Goal: Information Seeking & Learning: Learn about a topic

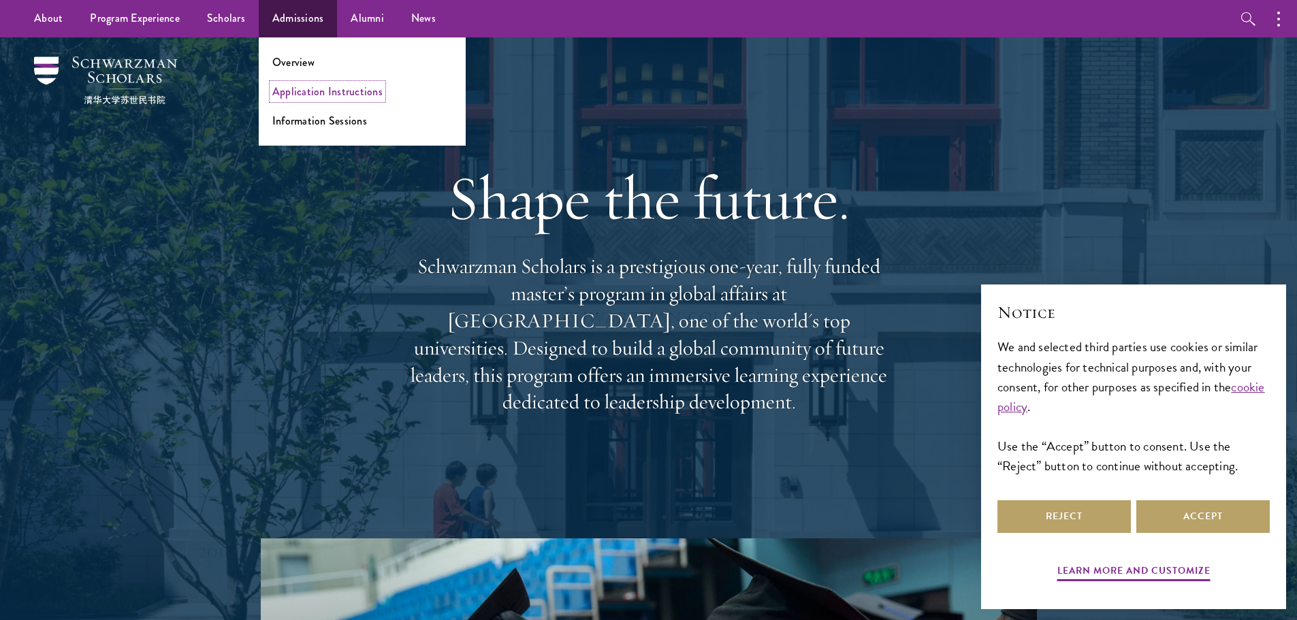
click at [307, 89] on link "Application Instructions" at bounding box center [327, 92] width 110 height 16
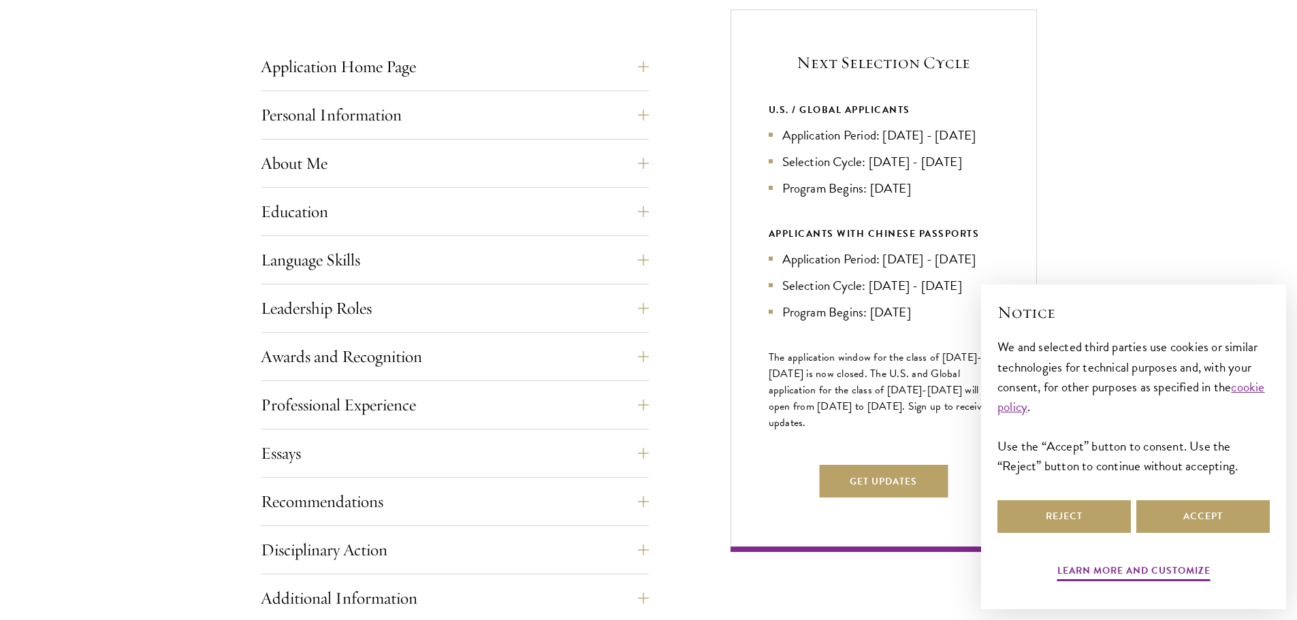
scroll to position [545, 0]
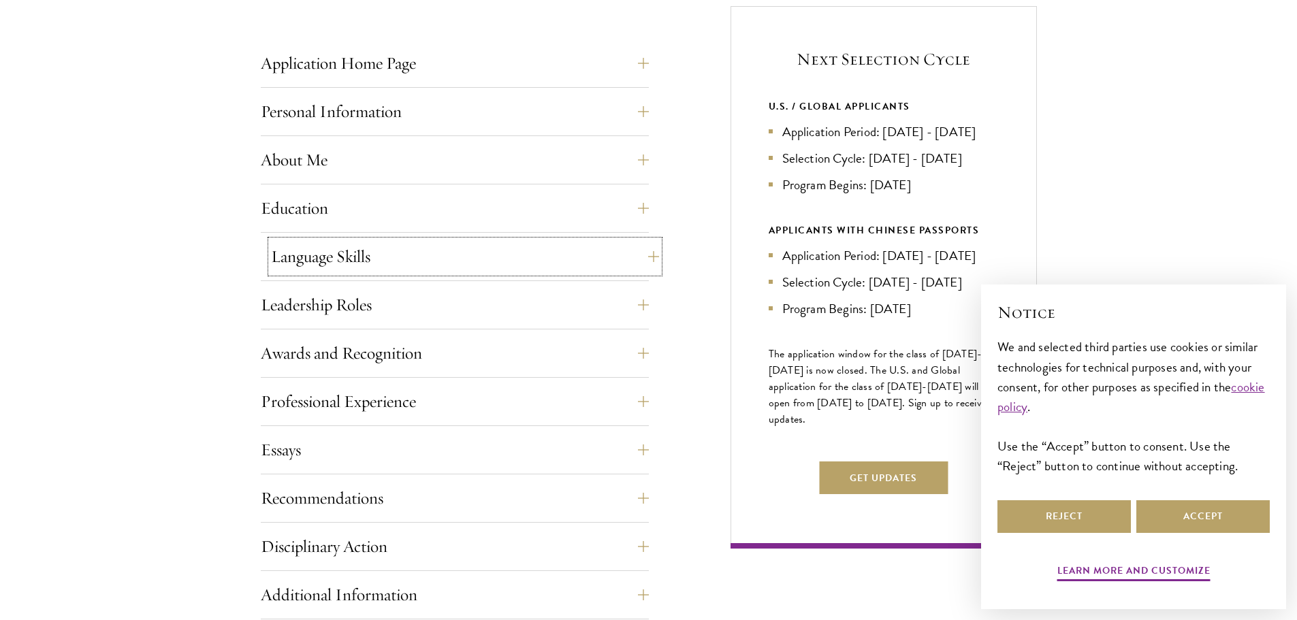
click at [360, 253] on button "Language Skills" at bounding box center [465, 256] width 388 height 33
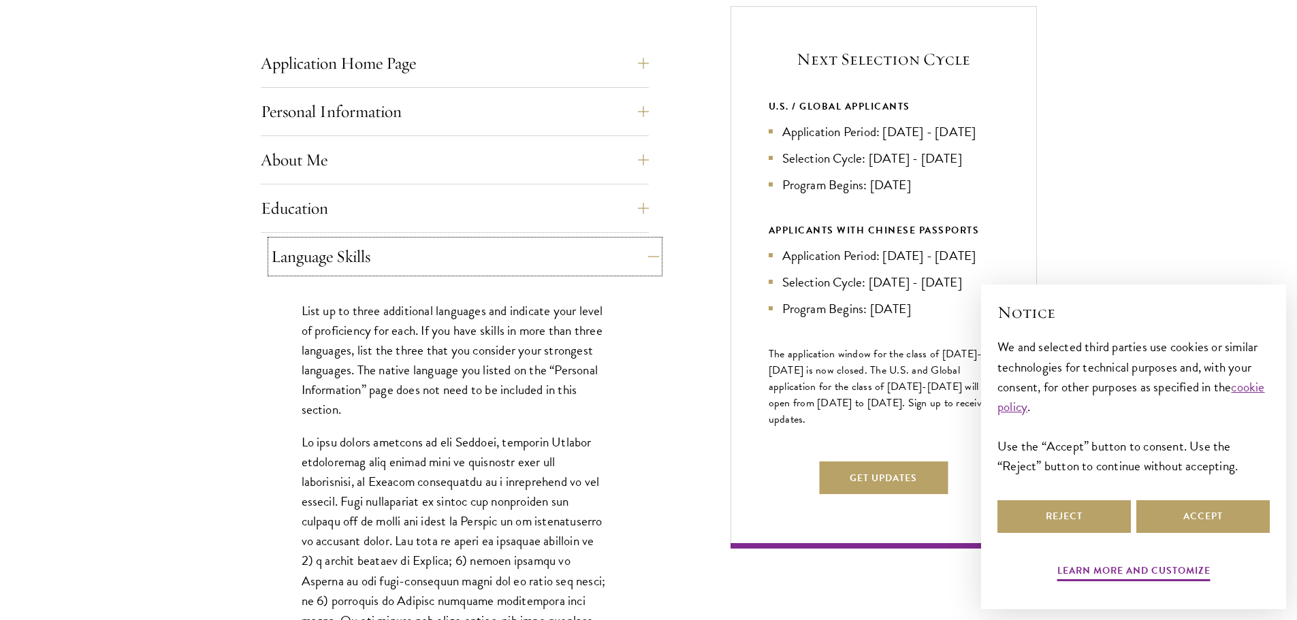
click at [360, 253] on button "Language Skills" at bounding box center [465, 256] width 388 height 33
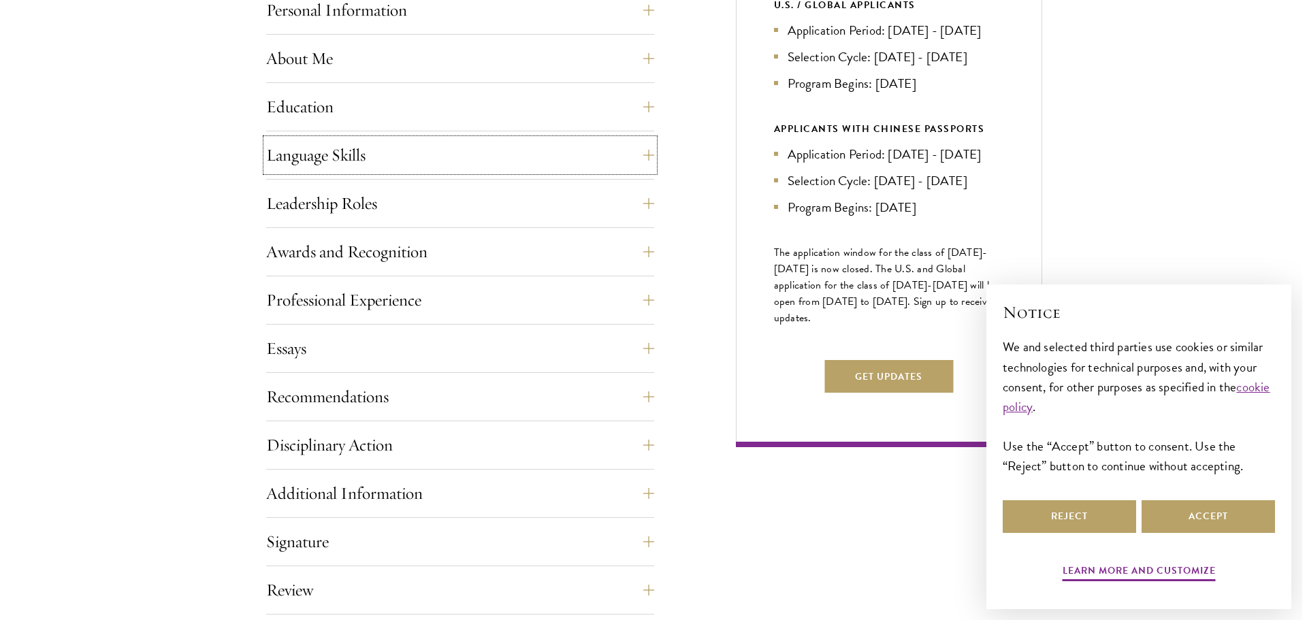
scroll to position [681, 0]
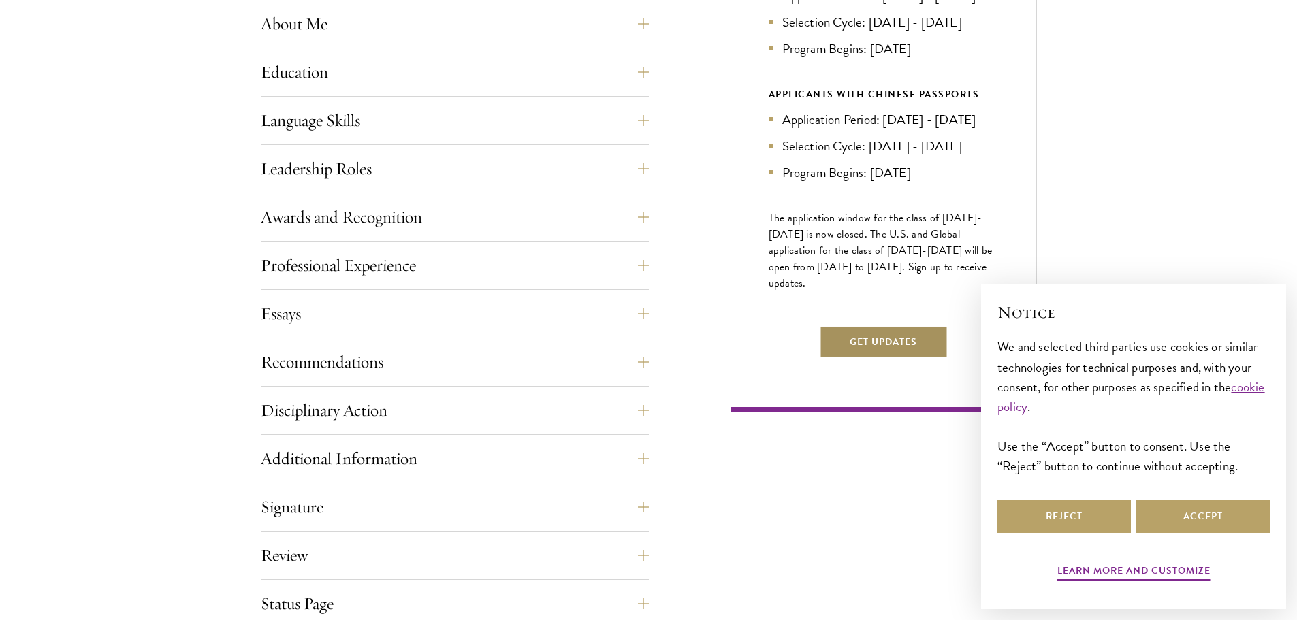
click at [873, 358] on button "Get Updates" at bounding box center [883, 341] width 129 height 33
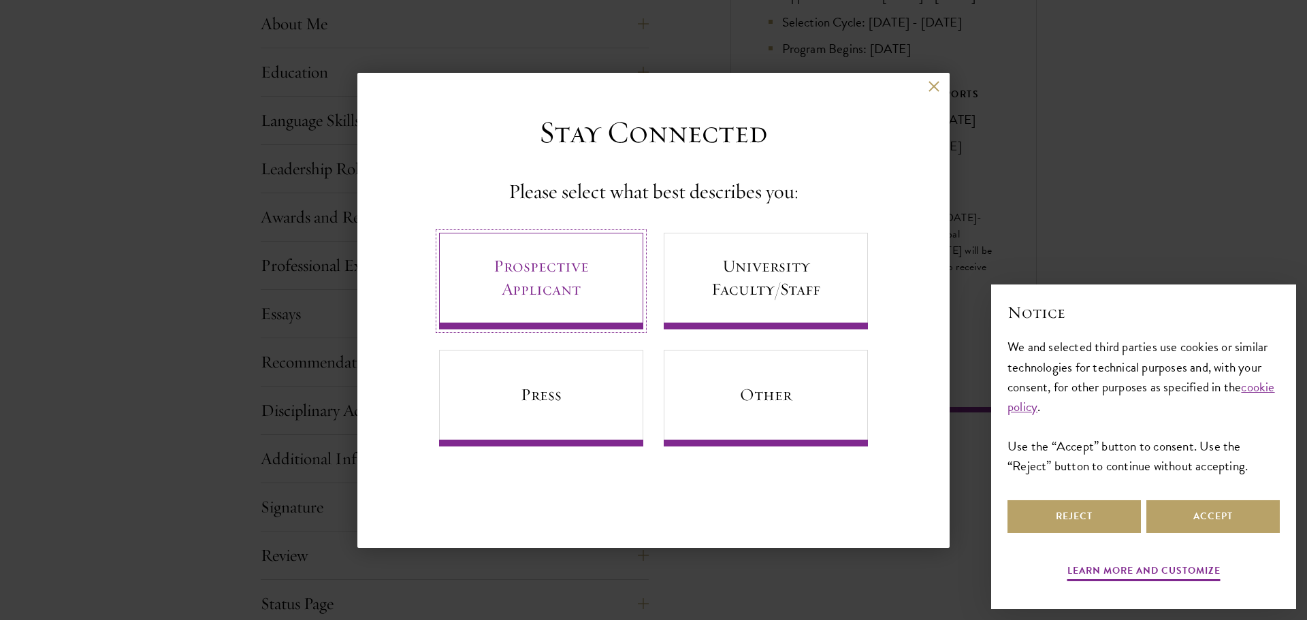
click at [555, 275] on link "Prospective Applicant" at bounding box center [541, 281] width 204 height 97
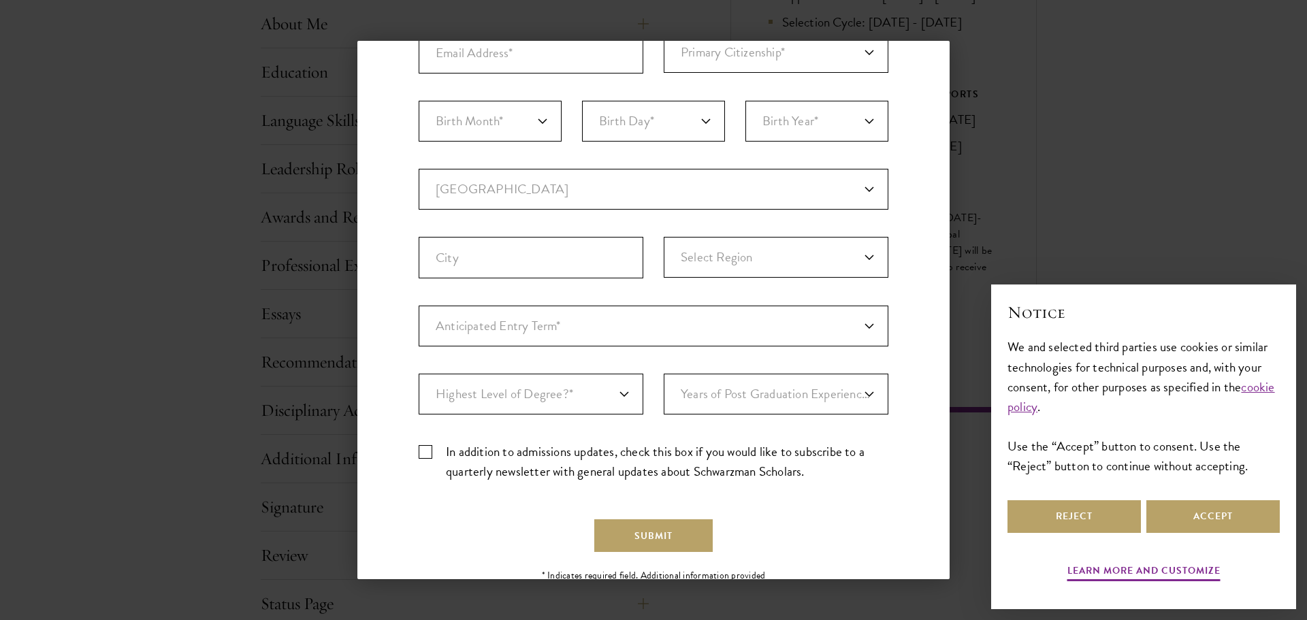
scroll to position [238, 0]
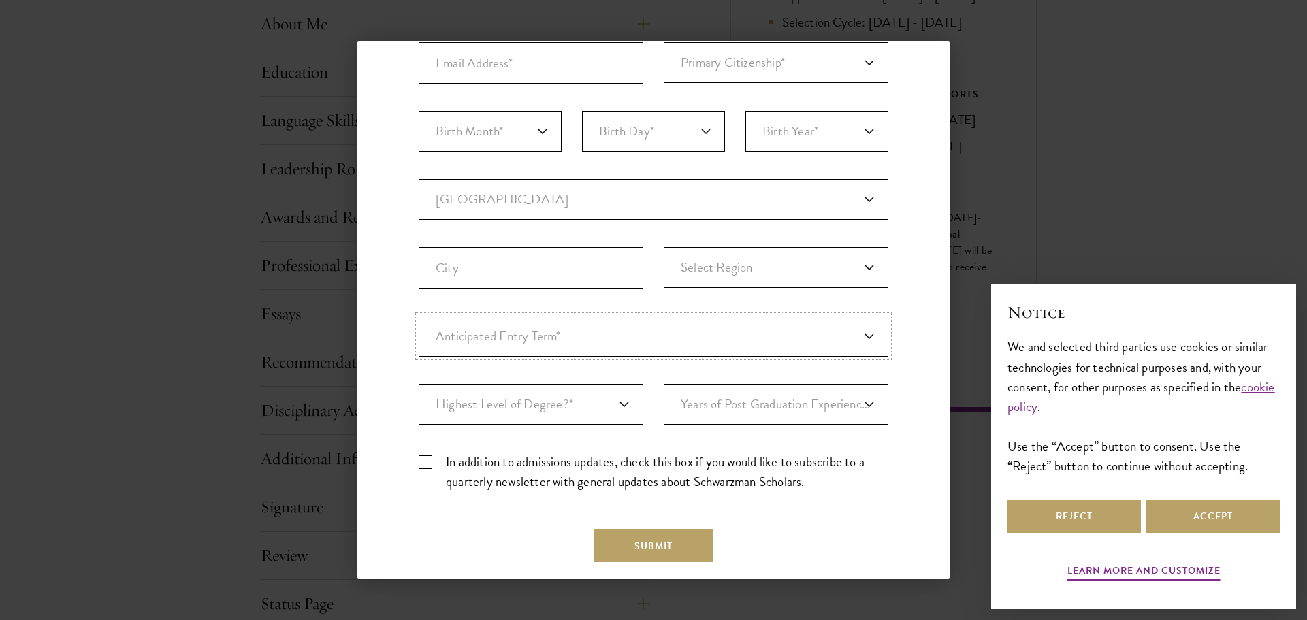
click at [555, 338] on select "Anticipated Entry Term* Just Exploring" at bounding box center [654, 336] width 470 height 41
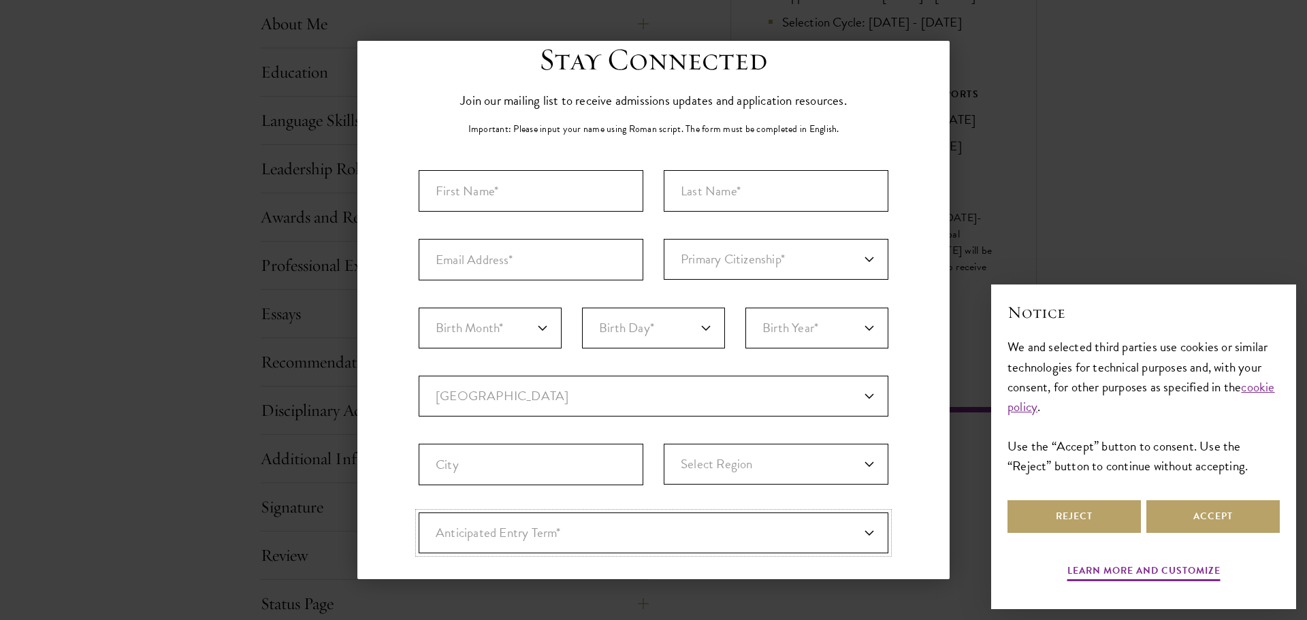
scroll to position [33, 0]
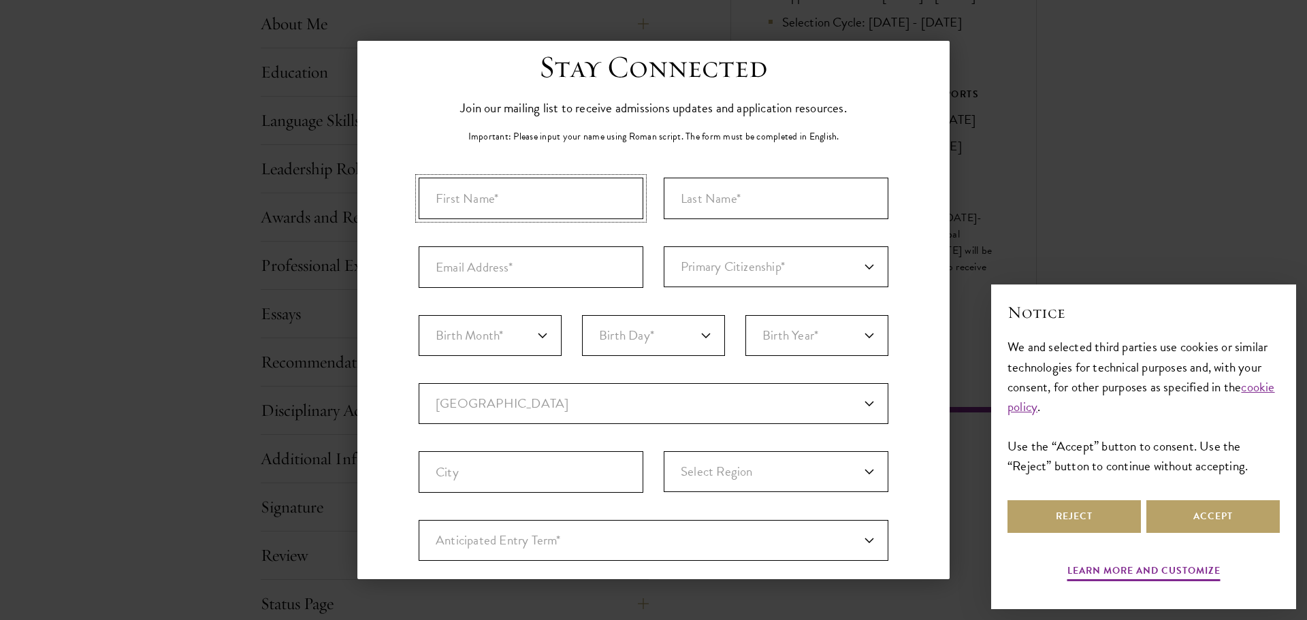
click at [494, 194] on input "First Name*" at bounding box center [531, 199] width 225 height 42
type input "Felipe"
type input "Lordelo"
type input "felipelordelo@yahoo.com.br"
select select "BR"
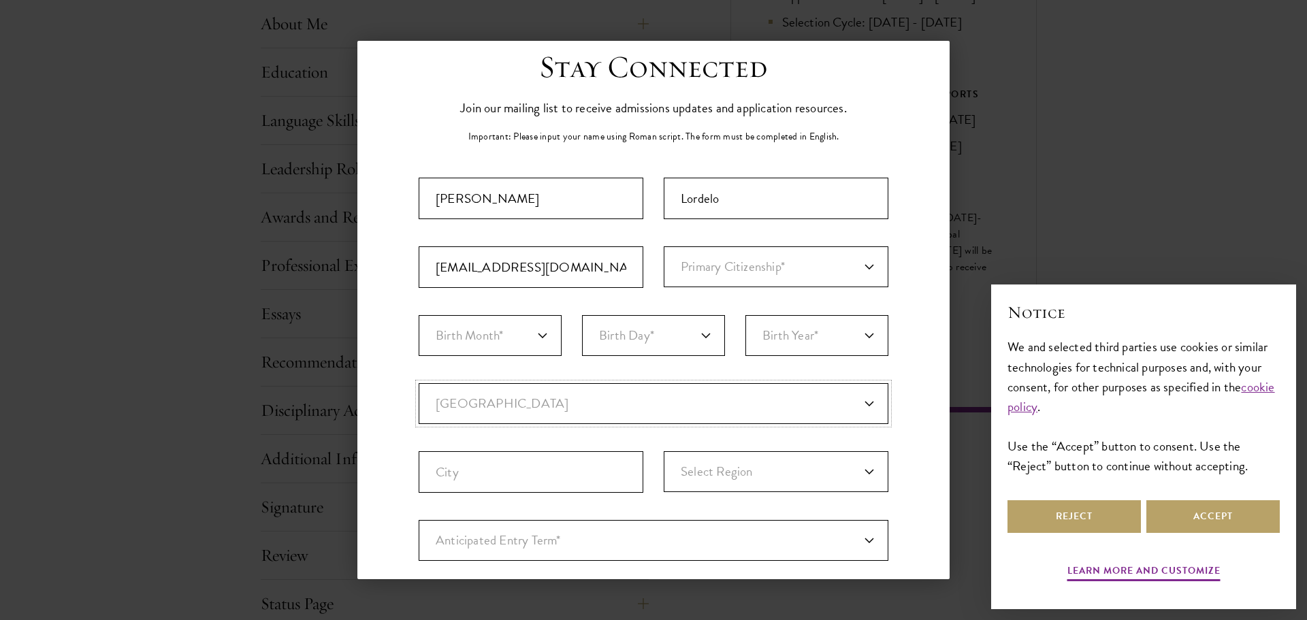
type input "Salvador"
select select "Bahia"
click at [737, 264] on select "Primary Citizenship* Afghanistan Aland Islands Albania Algeria Andorra Angola A…" at bounding box center [776, 266] width 225 height 41
select select "BR"
click at [664, 246] on select "Primary Citizenship* Afghanistan Aland Islands Albania Algeria Andorra Angola A…" at bounding box center [776, 266] width 225 height 41
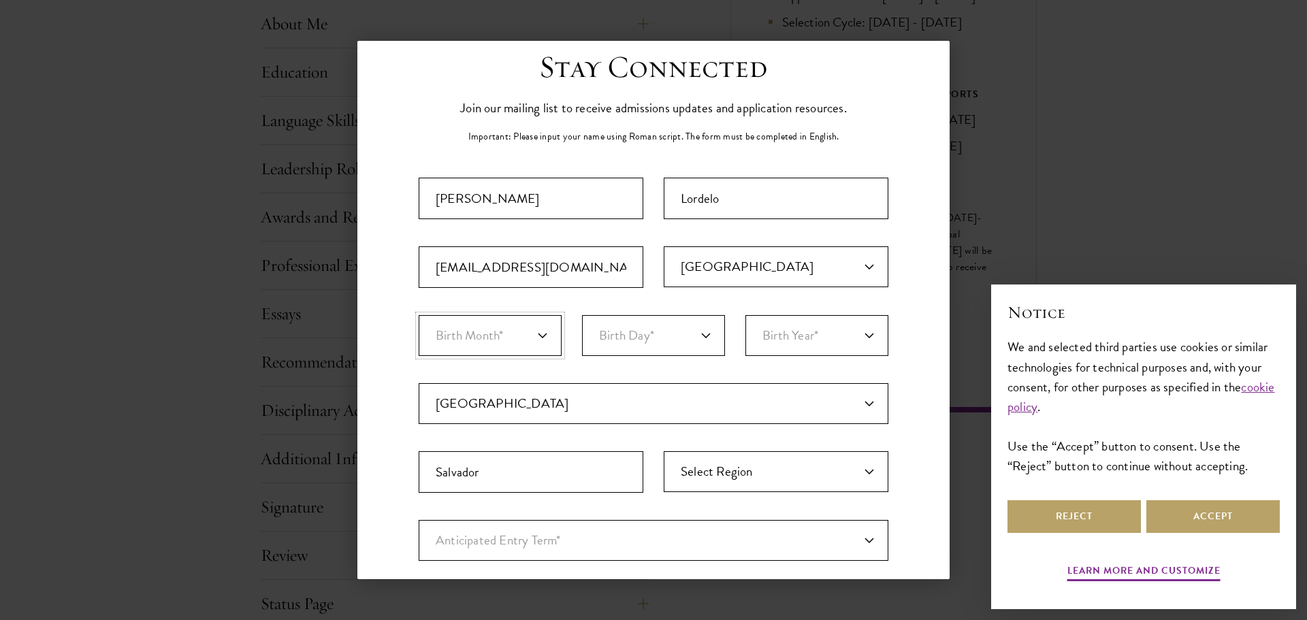
click at [503, 332] on select "Birth Month* January February March April May June July August September Octobe…" at bounding box center [490, 335] width 143 height 41
select select "04"
click at [419, 315] on select "Birth Month* January February March April May June July August September Octobe…" at bounding box center [490, 335] width 143 height 41
click at [644, 319] on select "Birth Day* 1 2 3 4 5 6 7 8 9 10 11 12 13 14 15 16 17 18 19 20 21 22 23 24 25 26…" at bounding box center [653, 335] width 143 height 41
select select "13"
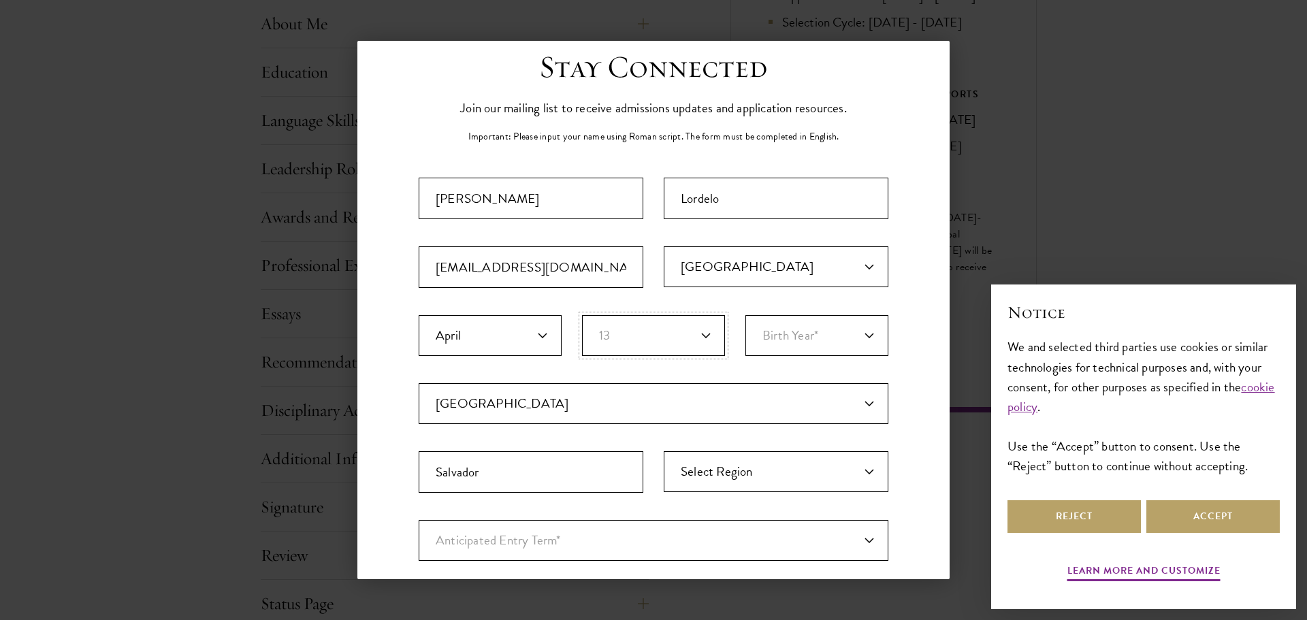
click at [582, 315] on select "Birth Day* 1 2 3 4 5 6 7 8 9 10 11 12 13 14 15 16 17 18 19 20 21 22 23 24 25 26…" at bounding box center [653, 335] width 143 height 41
click at [831, 343] on select "Birth Year* 2025 2024 2023 2022 2021 2020 2019 2018 2017 2016 2015 2014 2013 20…" at bounding box center [817, 335] width 143 height 41
select select "1984"
click at [746, 315] on select "Birth Year* 2025 2024 2023 2022 2021 2020 2019 2018 2017 2016 2015 2014 2013 20…" at bounding box center [817, 335] width 143 height 41
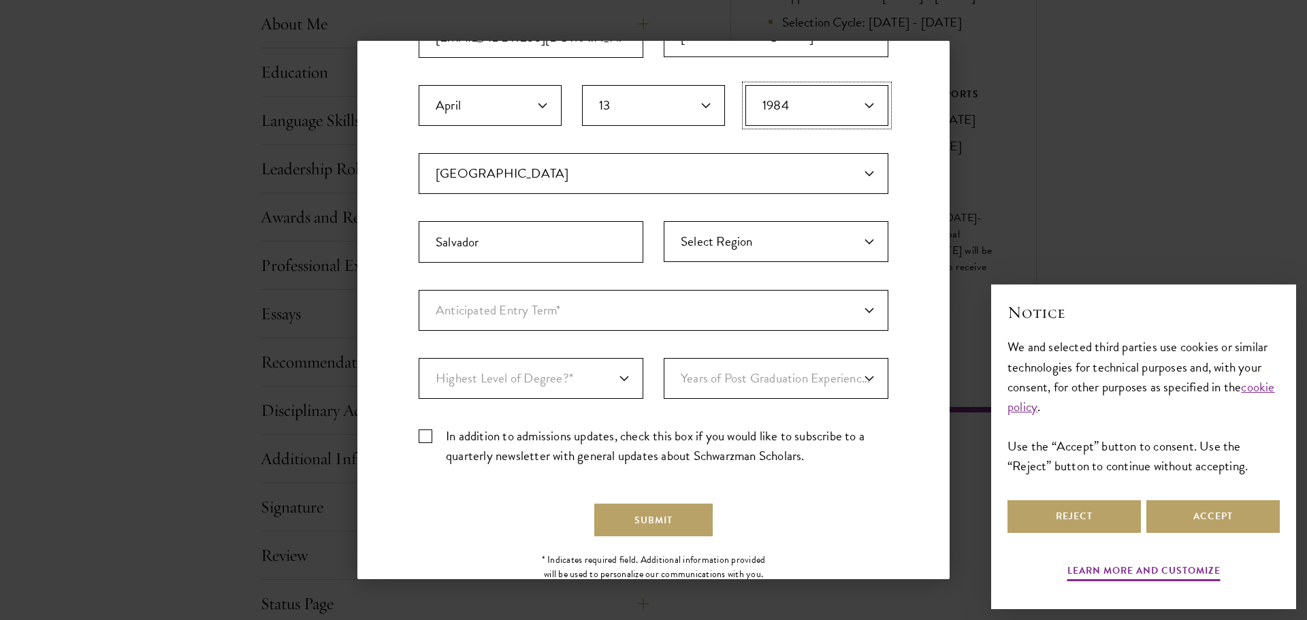
scroll to position [306, 0]
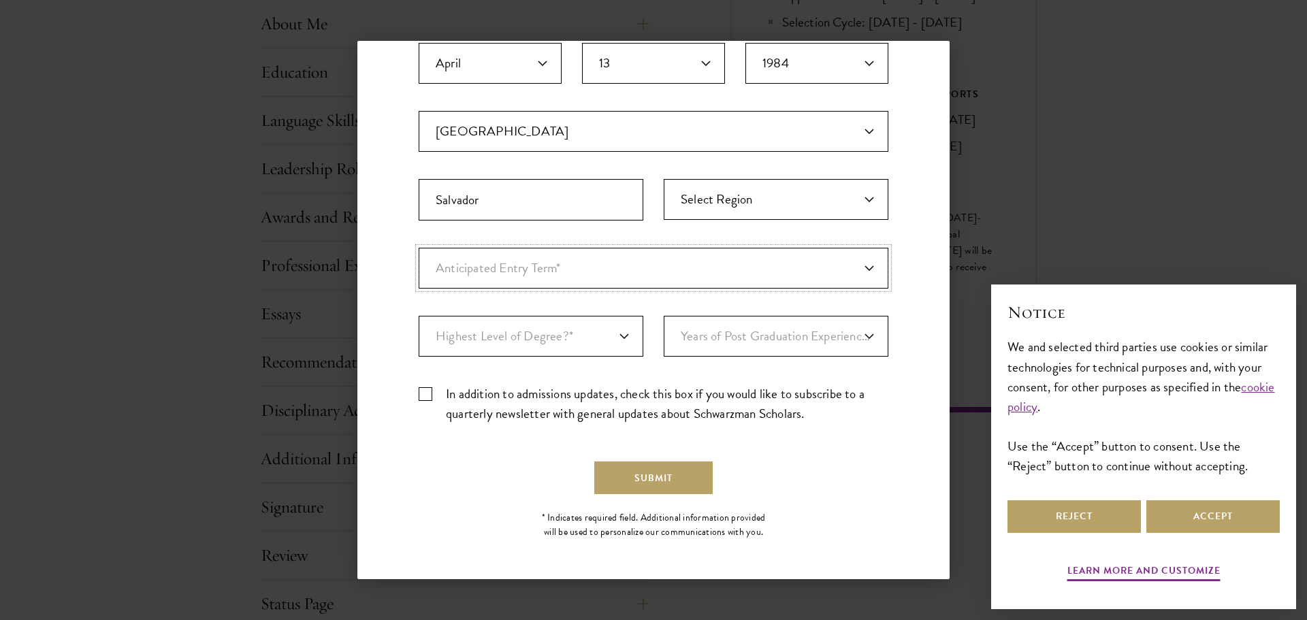
click at [572, 278] on select "Anticipated Entry Term* Just Exploring" at bounding box center [654, 268] width 470 height 41
select select "a6790467-ebe7-4045-a56a-66c1cae98076"
click at [419, 248] on select "Anticipated Entry Term* Just Exploring" at bounding box center [654, 268] width 470 height 41
click at [520, 330] on select "Highest Level of Degree?* PHD Bachelor's Master's Current Undergraduate Student" at bounding box center [531, 336] width 225 height 41
select select "009547fe-3364-4351-8e81-63abea734008"
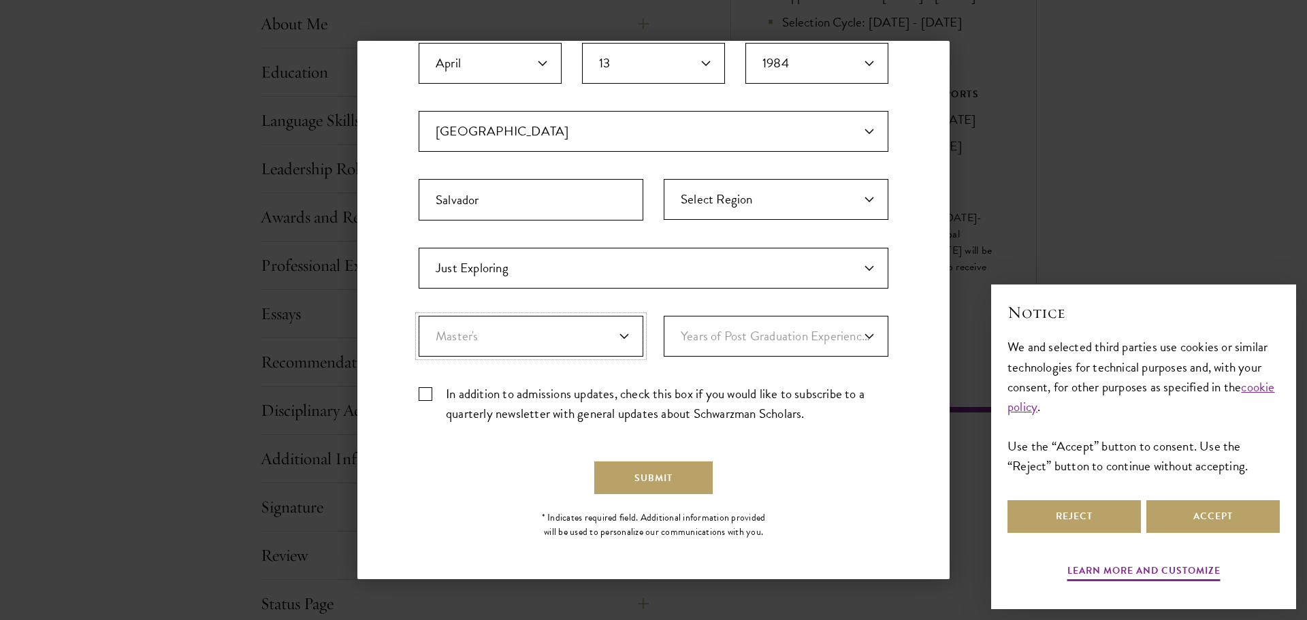
click at [419, 316] on select "Highest Level of Degree?* PHD Bachelor's Master's Current Undergraduate Student" at bounding box center [531, 336] width 225 height 41
click at [718, 335] on select "Years of Post Graduation Experience?* 1 2 3 4 5 6 7 8 9 10" at bounding box center [776, 336] width 225 height 41
select select "10"
click at [664, 316] on select "Years of Post Graduation Experience?* 1 2 3 4 5 6 7 8 9 10" at bounding box center [776, 336] width 225 height 41
click at [424, 389] on label "In addition to admissions updates, check this box if you would like to subscrib…" at bounding box center [654, 403] width 470 height 39
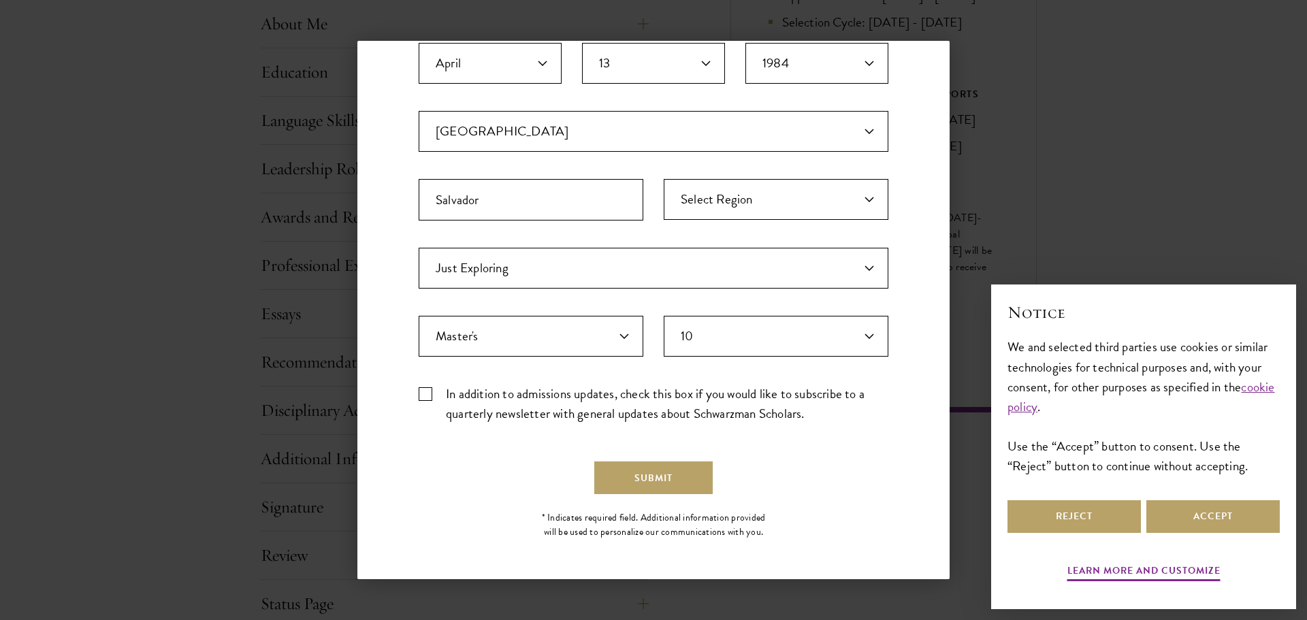
click at [424, 389] on input "In addition to admissions updates, check this box if you would like to subscrib…" at bounding box center [654, 388] width 470 height 9
checkbox input "true"
click at [646, 478] on button "Submit" at bounding box center [653, 478] width 118 height 33
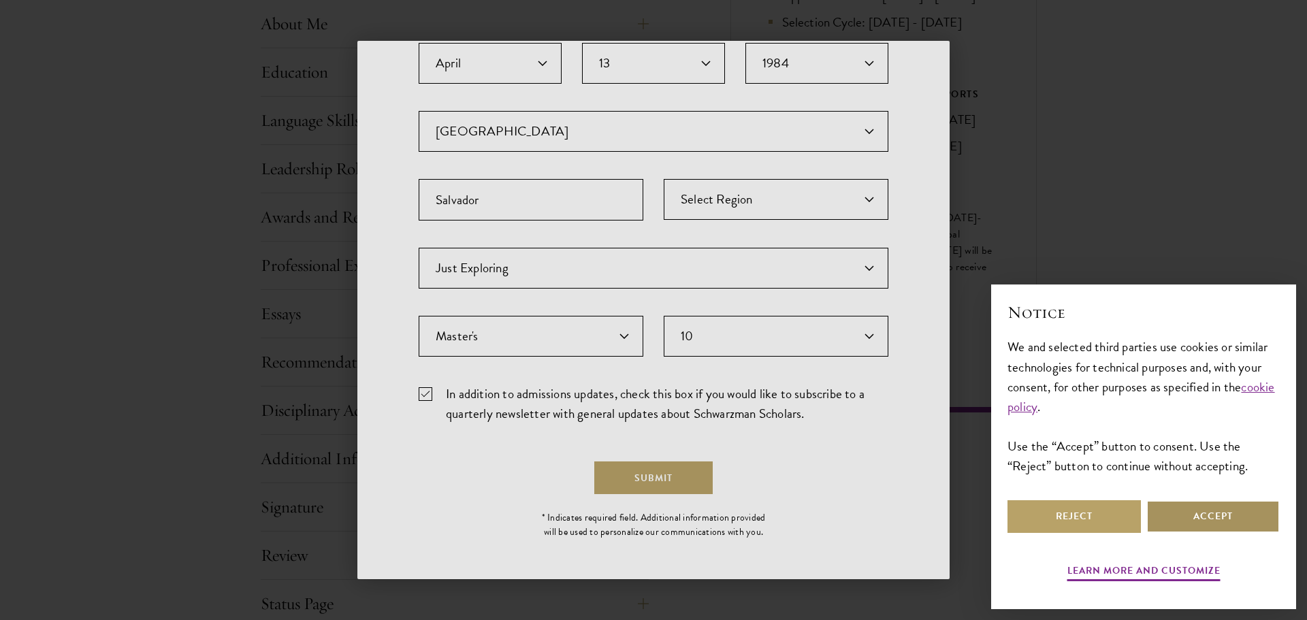
click at [1203, 513] on button "Accept" at bounding box center [1213, 516] width 133 height 33
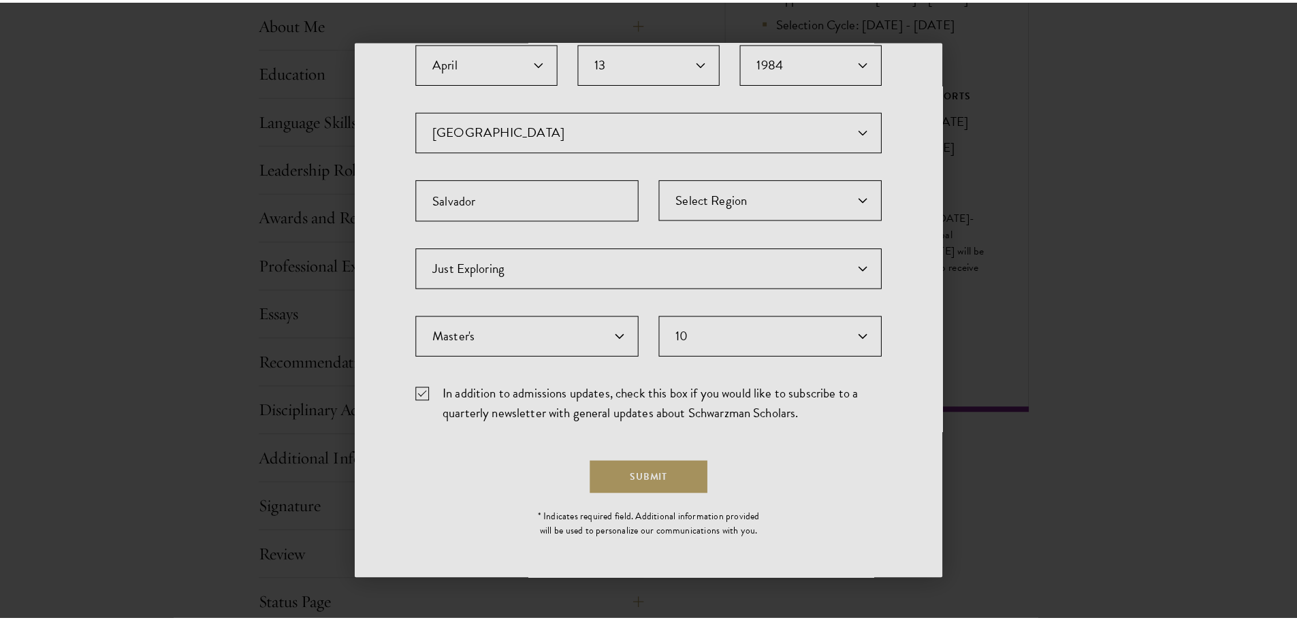
scroll to position [0, 0]
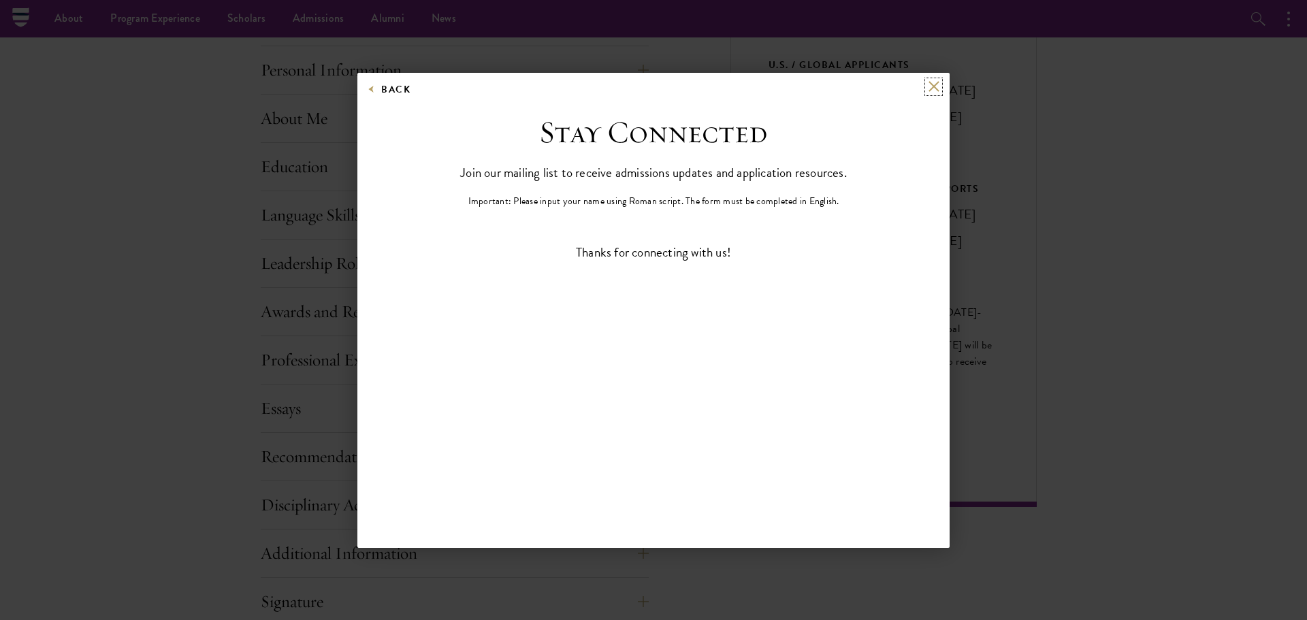
click at [937, 89] on button at bounding box center [934, 87] width 12 height 12
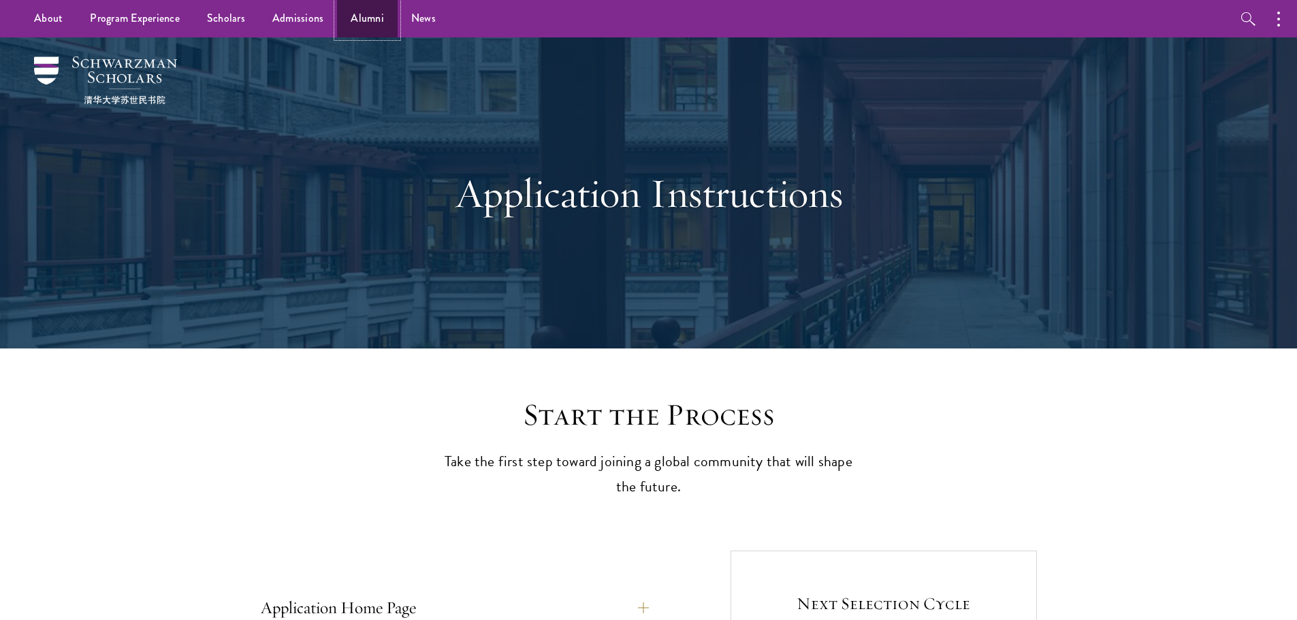
click at [361, 25] on link "Alumni" at bounding box center [367, 18] width 61 height 37
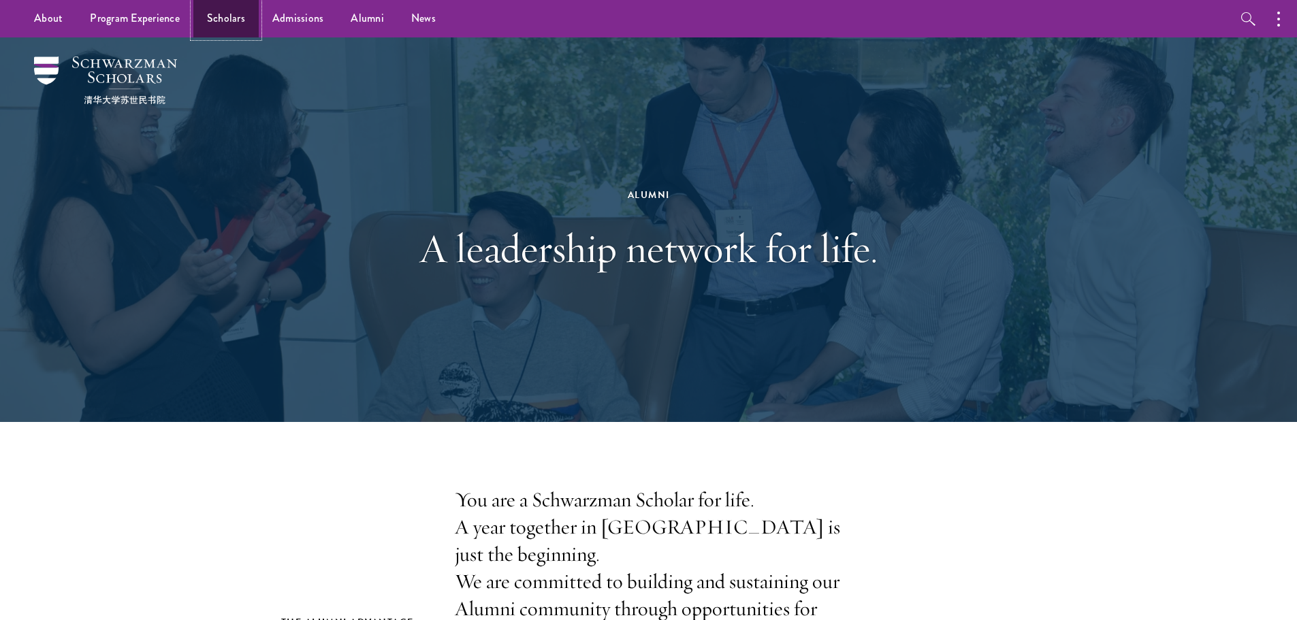
click at [233, 12] on link "Scholars" at bounding box center [225, 18] width 65 height 37
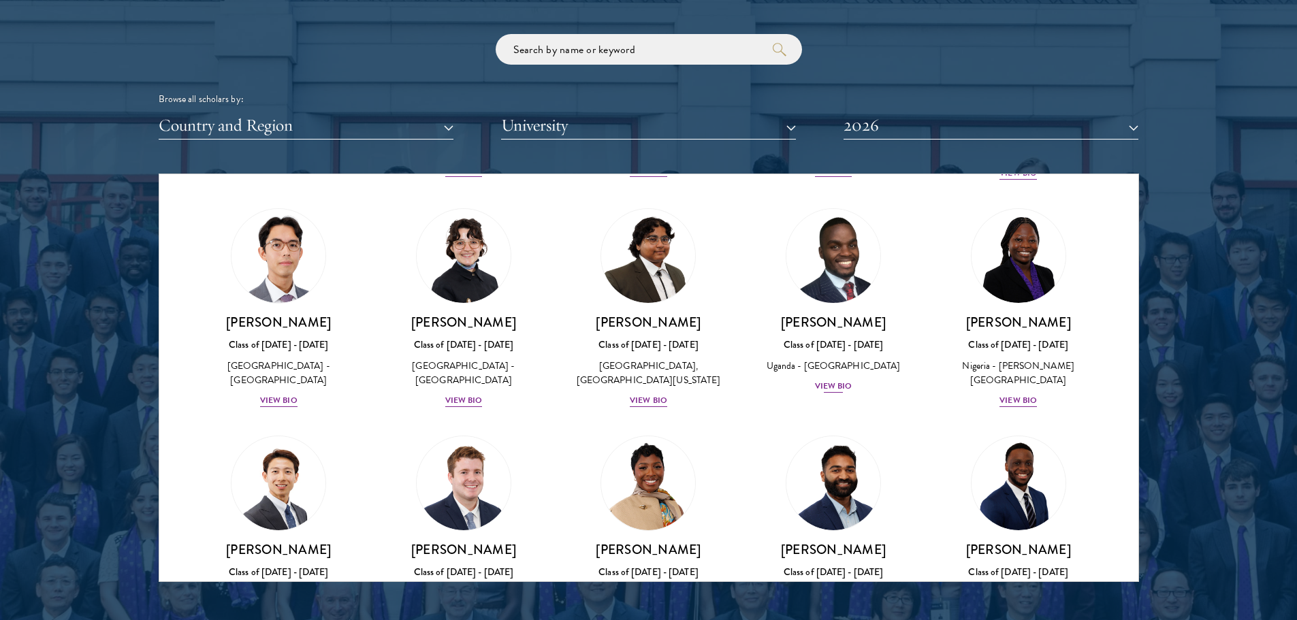
scroll to position [272, 0]
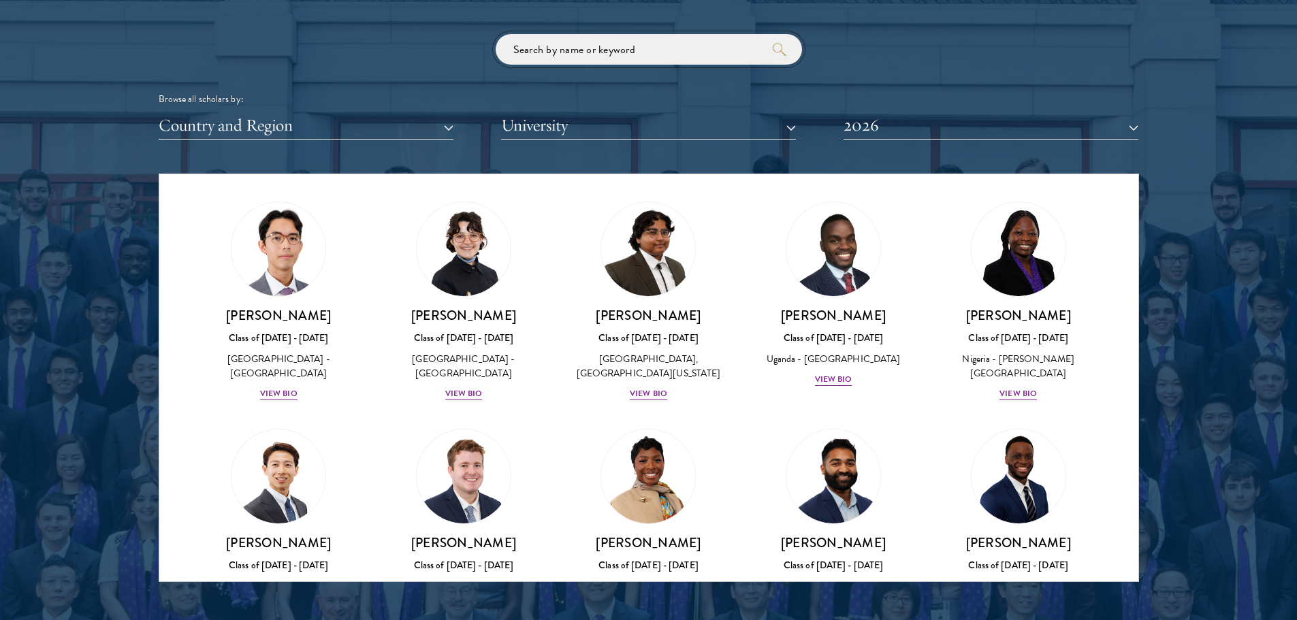
click at [550, 41] on input "search" at bounding box center [649, 49] width 306 height 31
click at [293, 140] on button "Country and Region" at bounding box center [306, 126] width 295 height 28
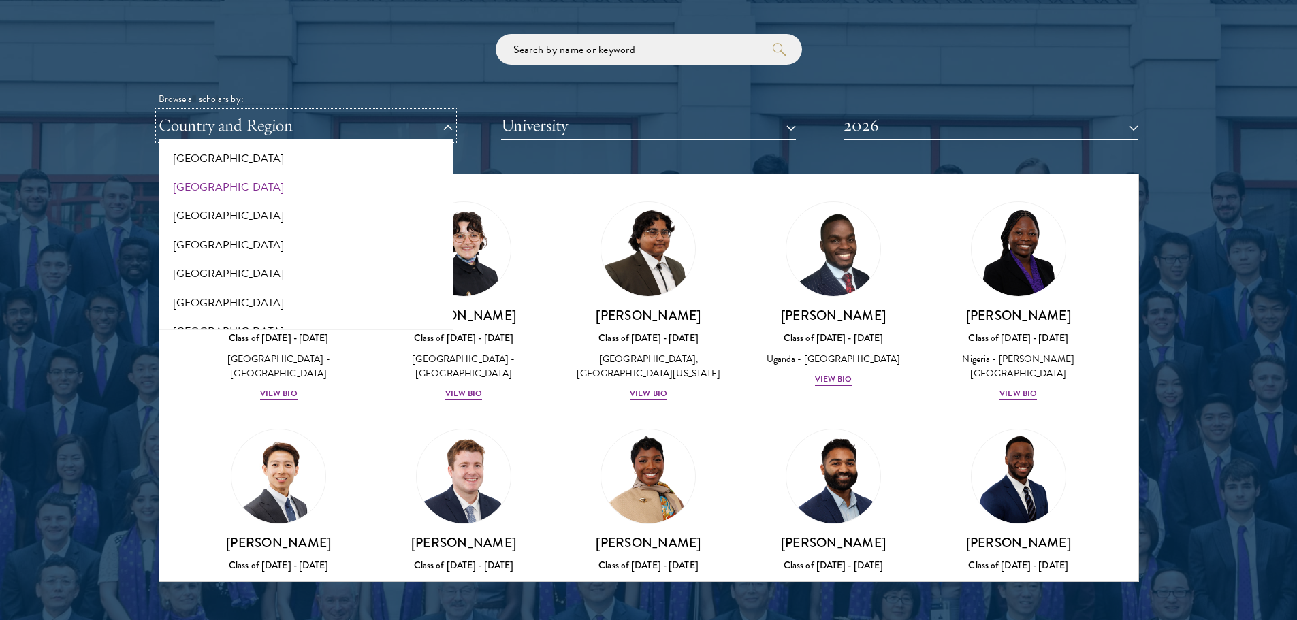
scroll to position [340, 0]
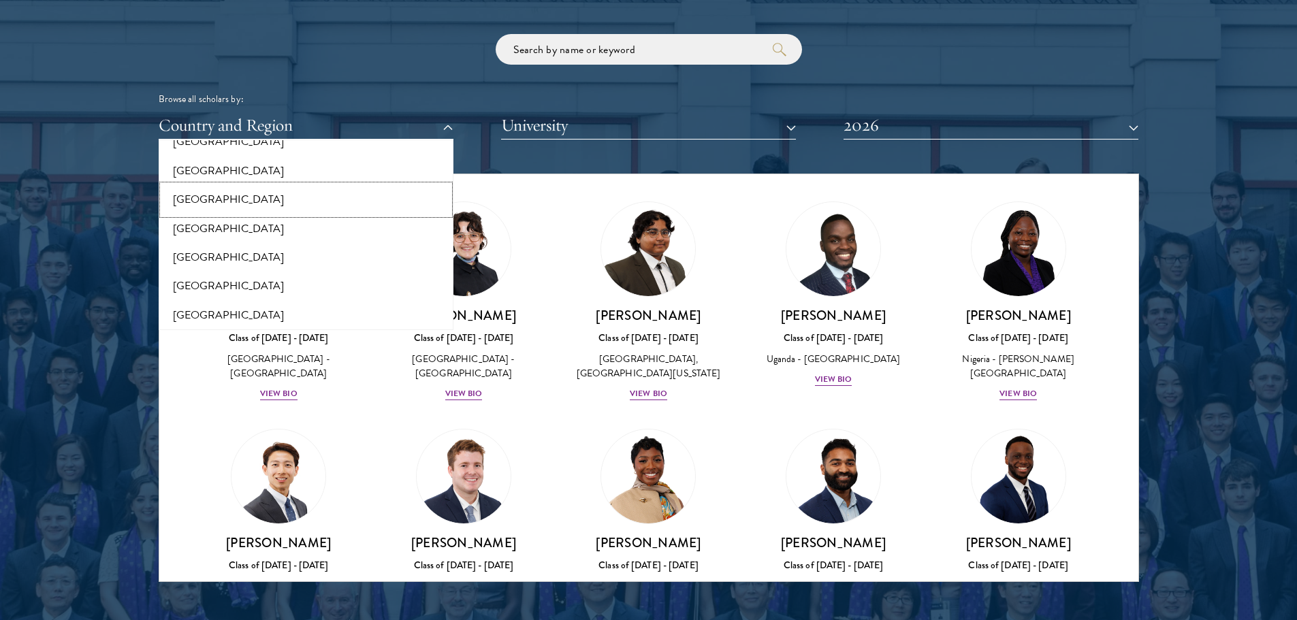
click at [187, 200] on button "[GEOGRAPHIC_DATA]" at bounding box center [306, 199] width 287 height 29
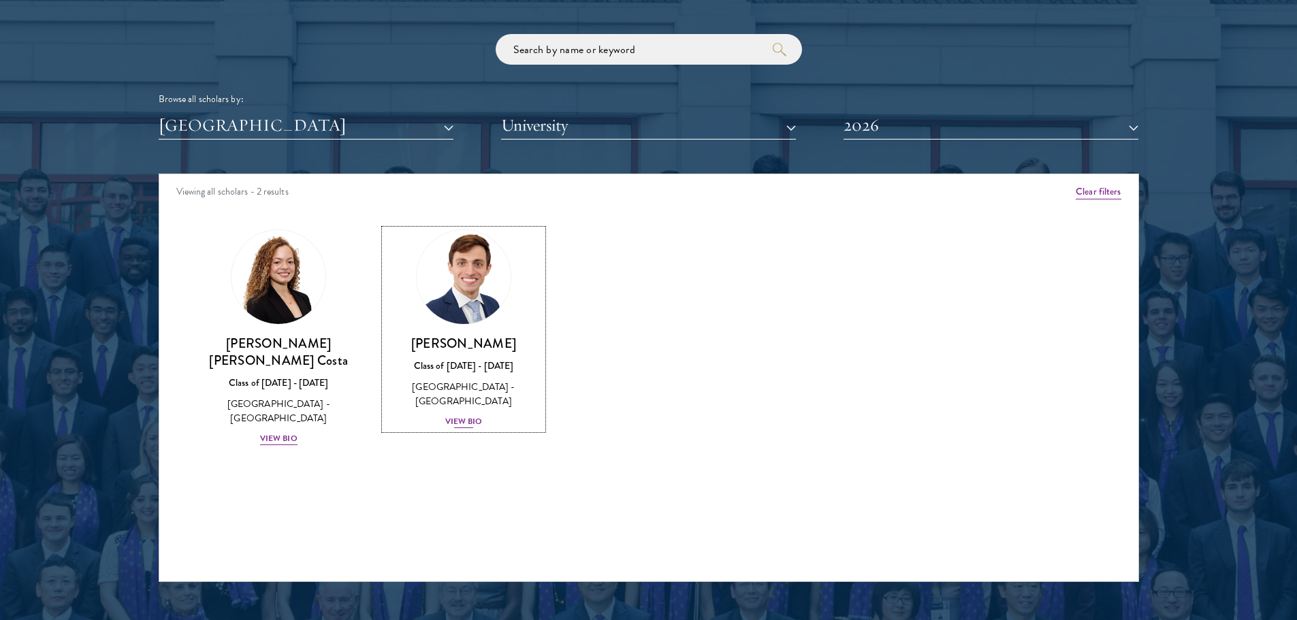
click at [491, 347] on h3 "[PERSON_NAME]" at bounding box center [464, 343] width 158 height 17
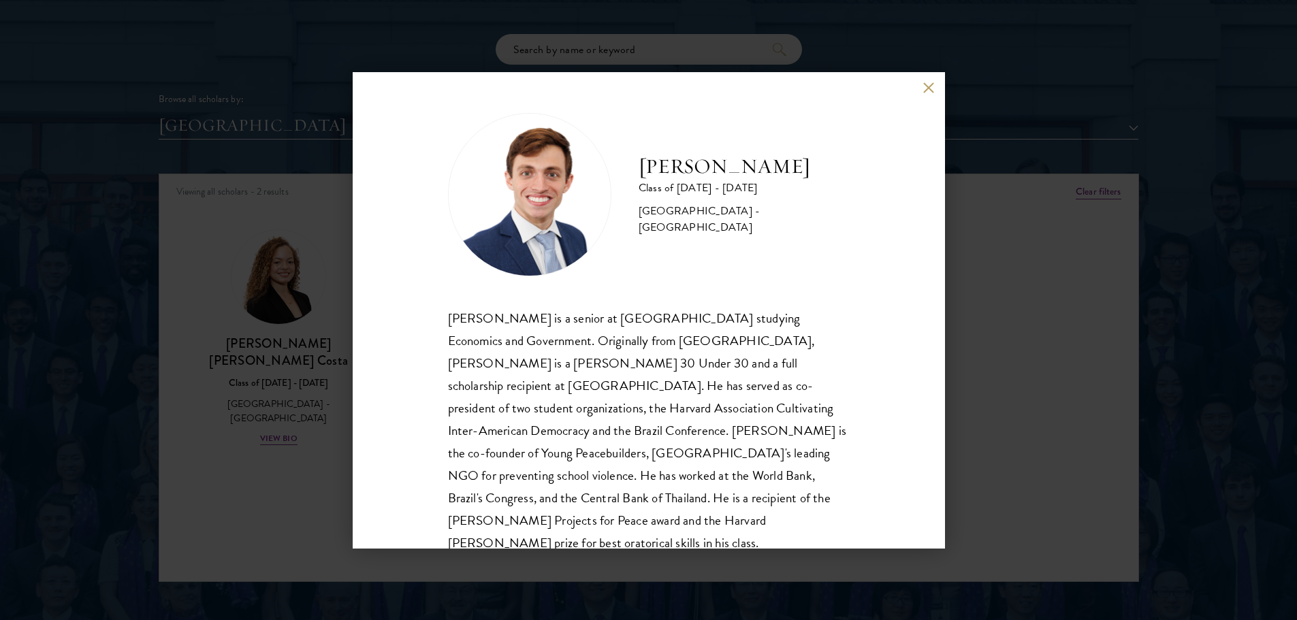
click at [977, 361] on div "[PERSON_NAME] Class of [DATE] - [DATE] [GEOGRAPHIC_DATA] - [GEOGRAPHIC_DATA] [P…" at bounding box center [648, 310] width 1297 height 620
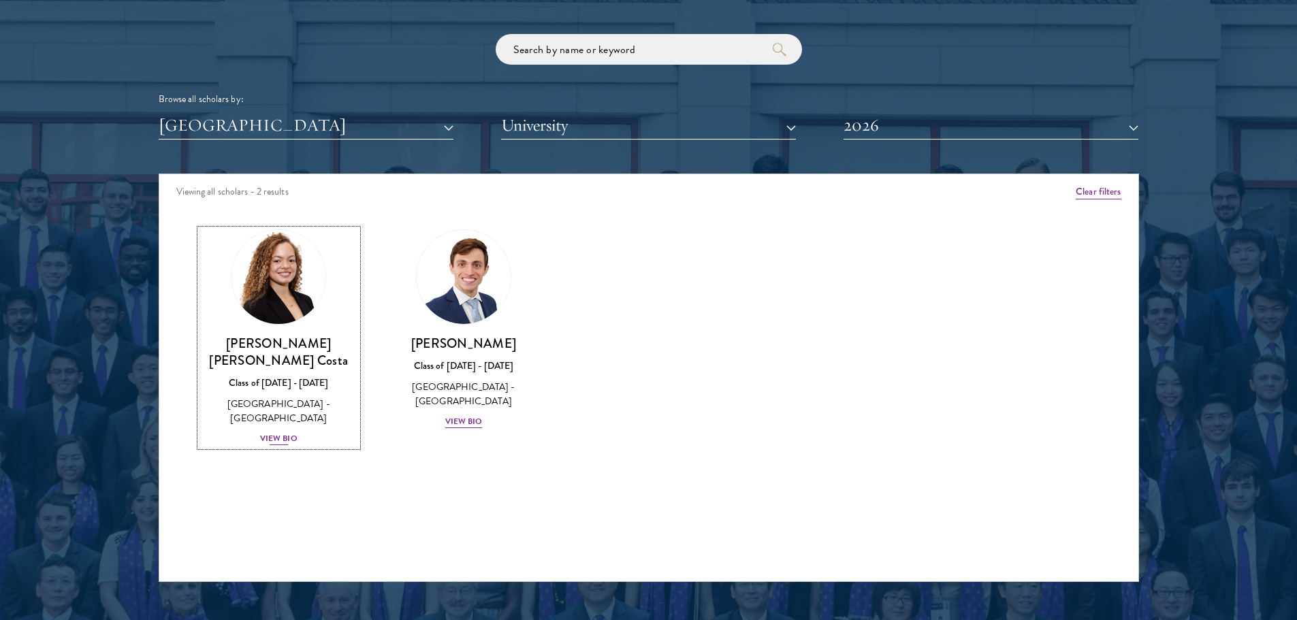
click at [286, 432] on div "View Bio" at bounding box center [278, 438] width 37 height 13
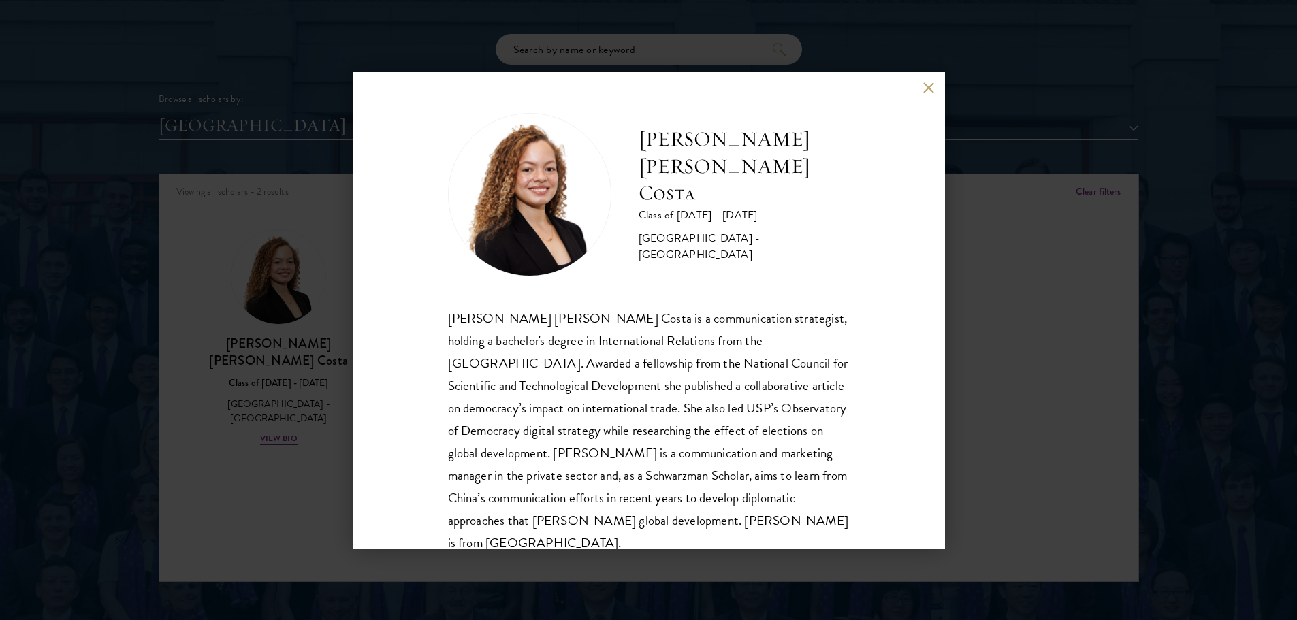
click at [972, 336] on div "[PERSON_NAME] [PERSON_NAME] Costa Class of [DATE] - [DATE] [GEOGRAPHIC_DATA] - …" at bounding box center [648, 310] width 1297 height 620
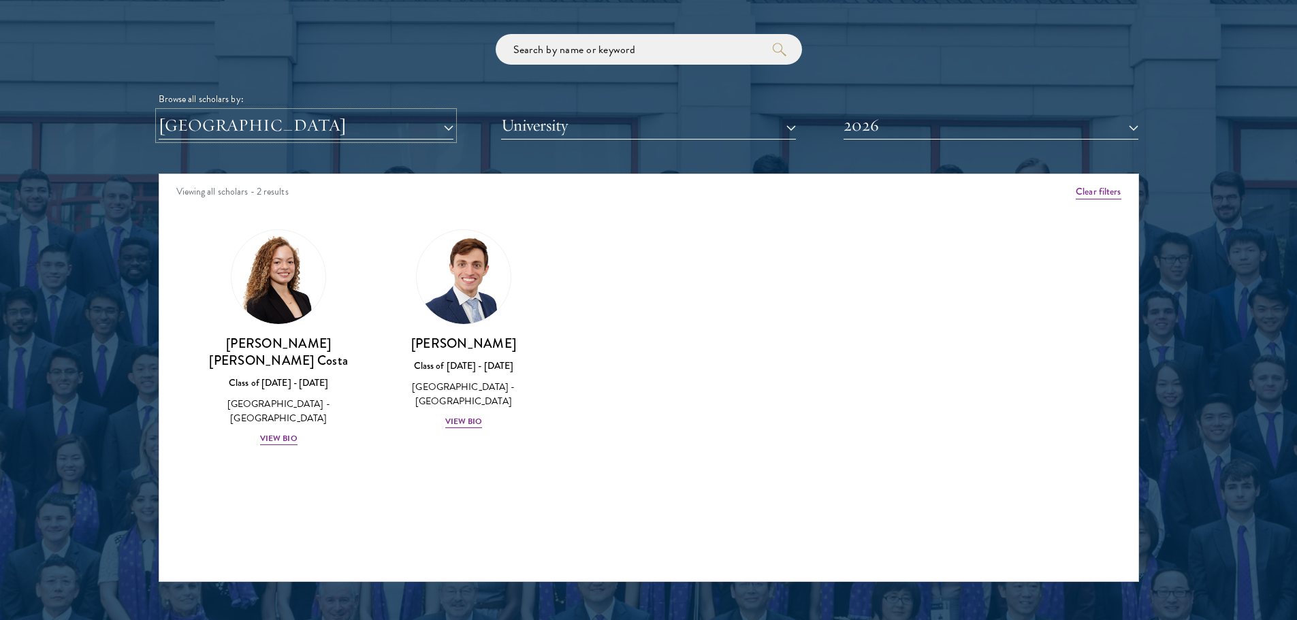
click at [358, 121] on button "[GEOGRAPHIC_DATA]" at bounding box center [306, 126] width 295 height 28
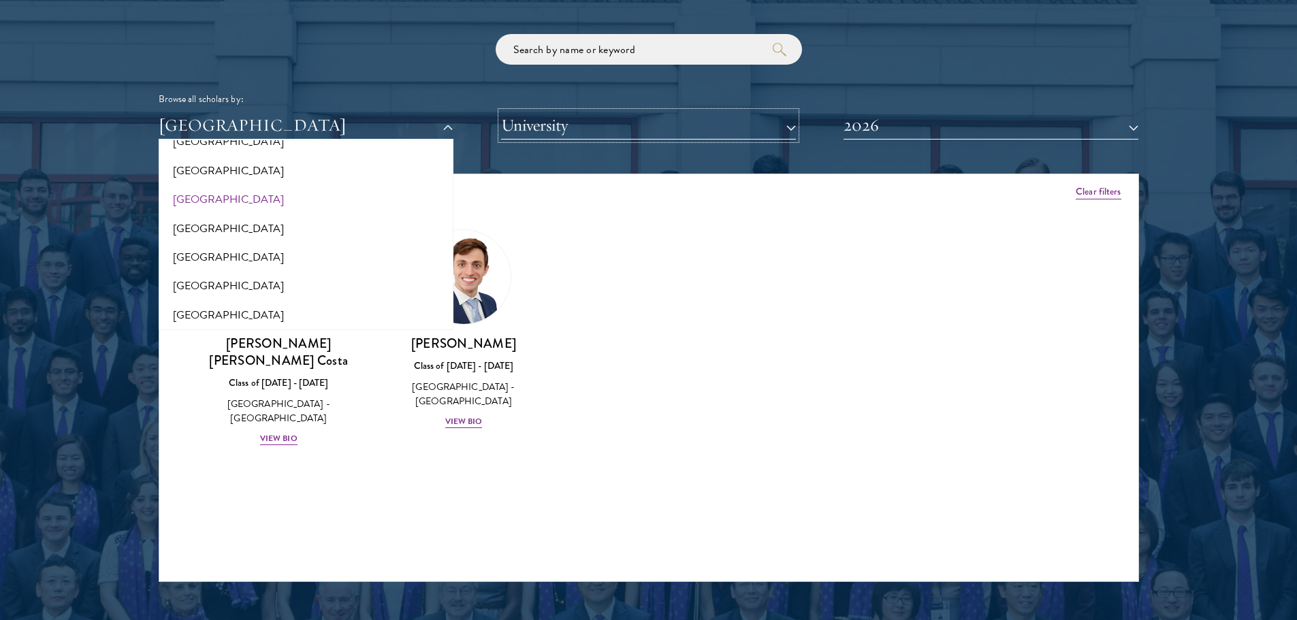
click at [576, 121] on button "University" at bounding box center [648, 126] width 295 height 28
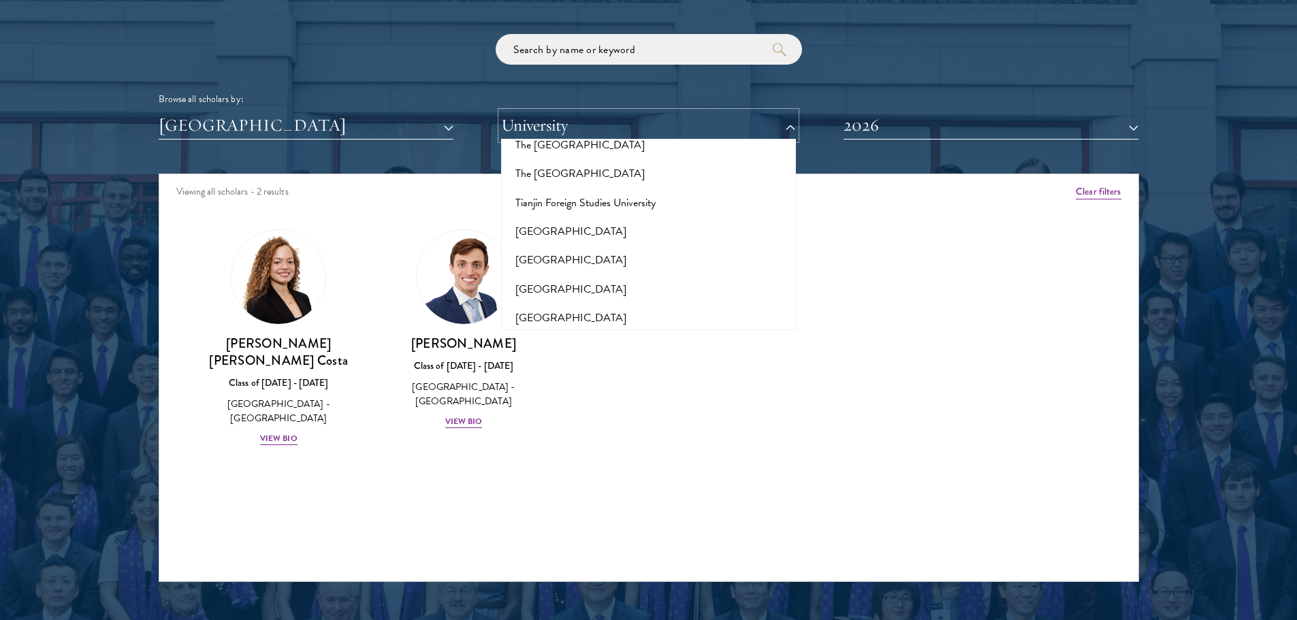
scroll to position [8375, 0]
click at [906, 267] on div "Amber Class of [DATE] - [DATE] [GEOGRAPHIC_DATA] - [GEOGRAPHIC_DATA] View Bio C…" at bounding box center [648, 349] width 979 height 275
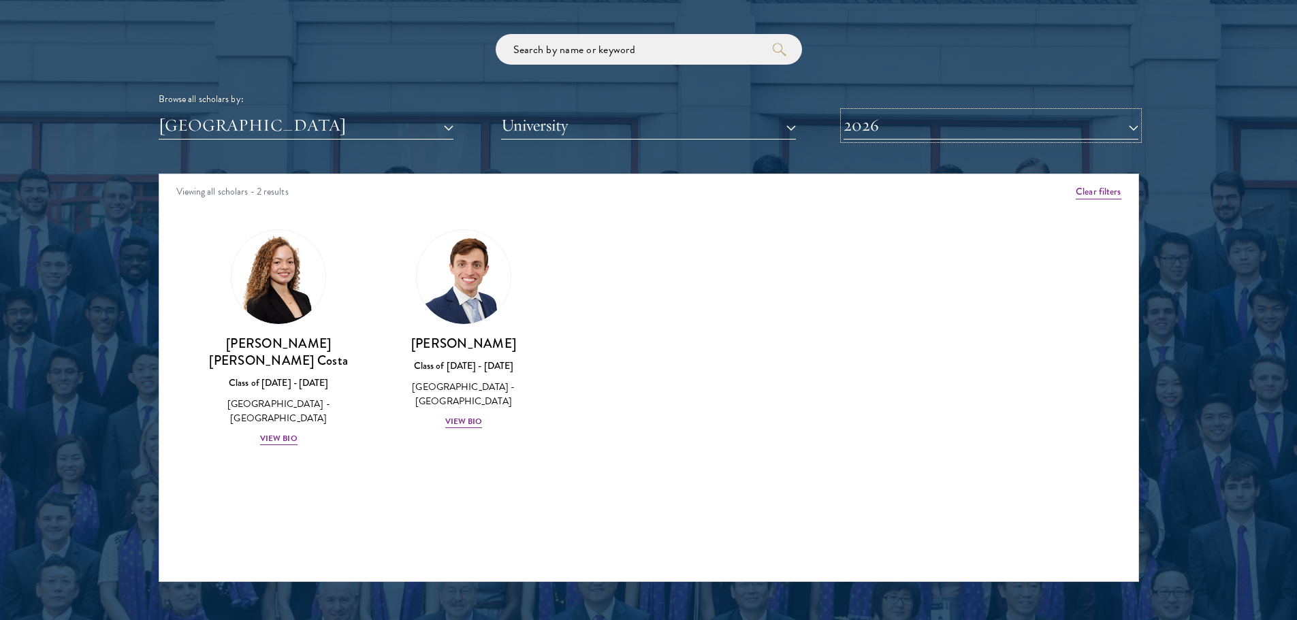
click at [897, 113] on button "2026" at bounding box center [991, 126] width 295 height 28
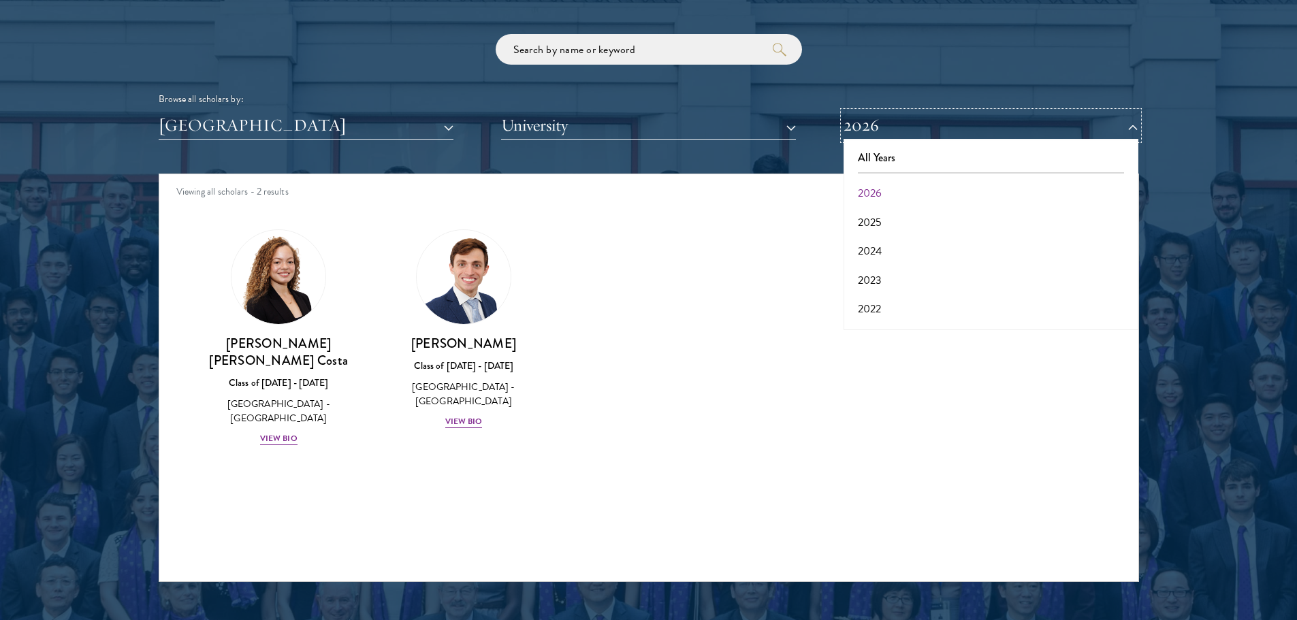
click at [897, 113] on button "2026" at bounding box center [991, 126] width 295 height 28
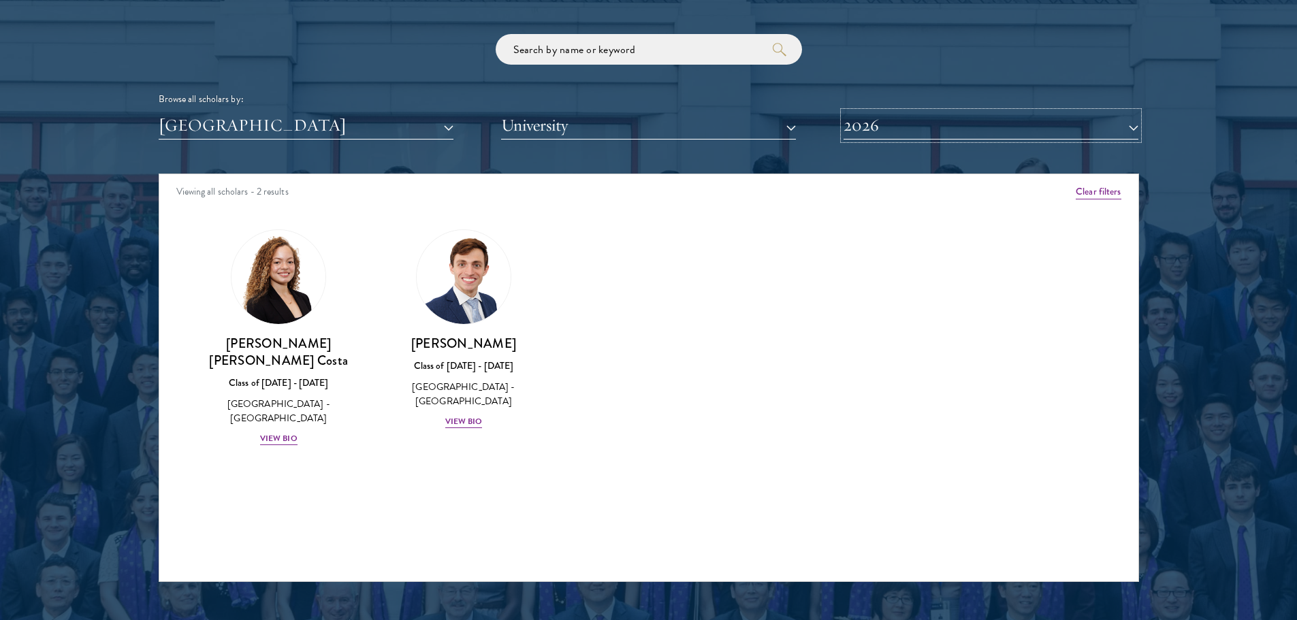
click at [884, 112] on button "2026" at bounding box center [991, 126] width 295 height 28
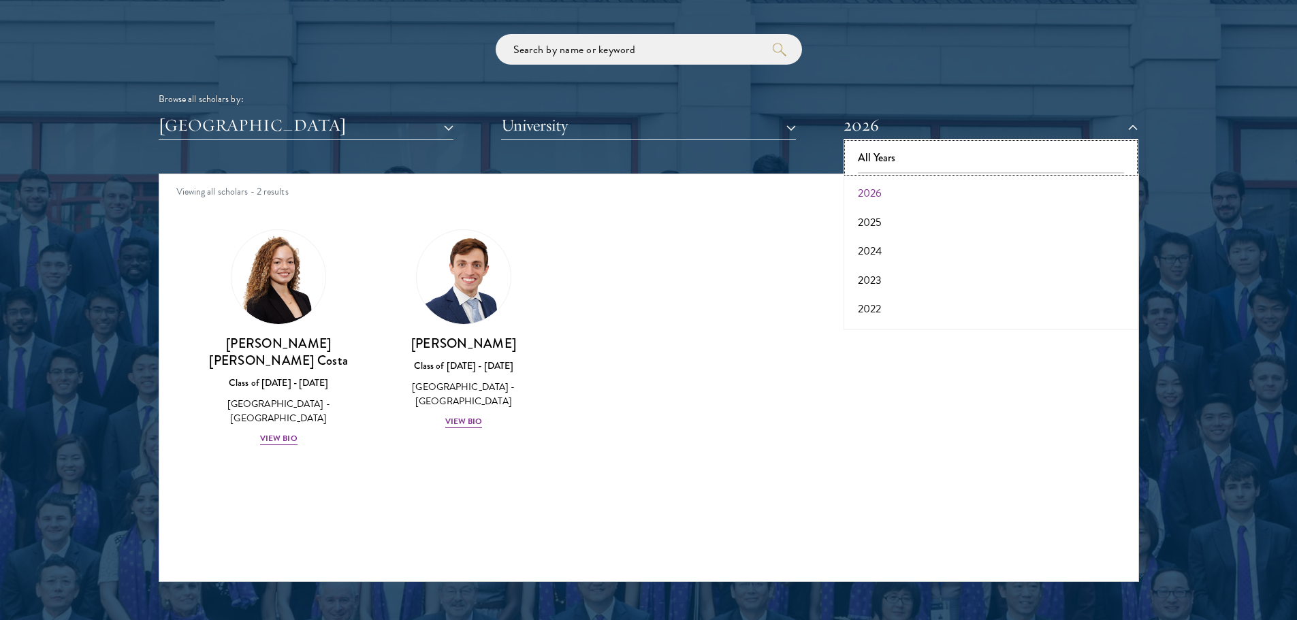
click at [880, 157] on button "All Years" at bounding box center [991, 158] width 287 height 29
